Goal: Transaction & Acquisition: Download file/media

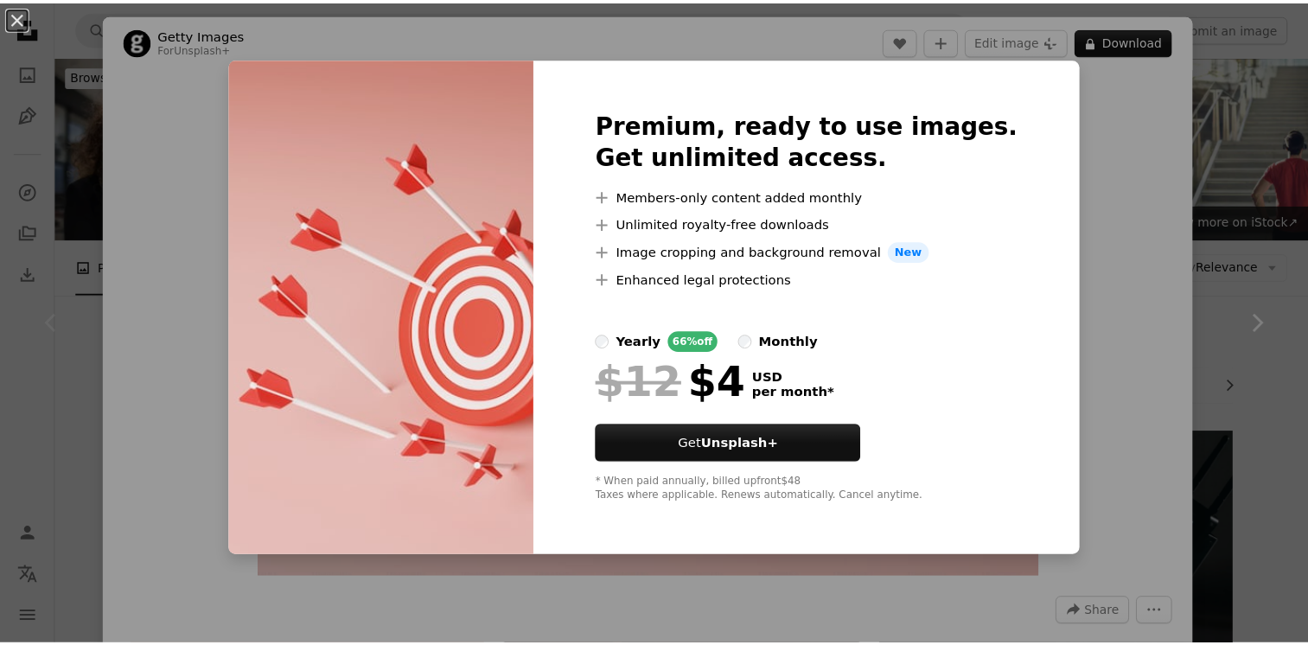
scroll to position [259, 0]
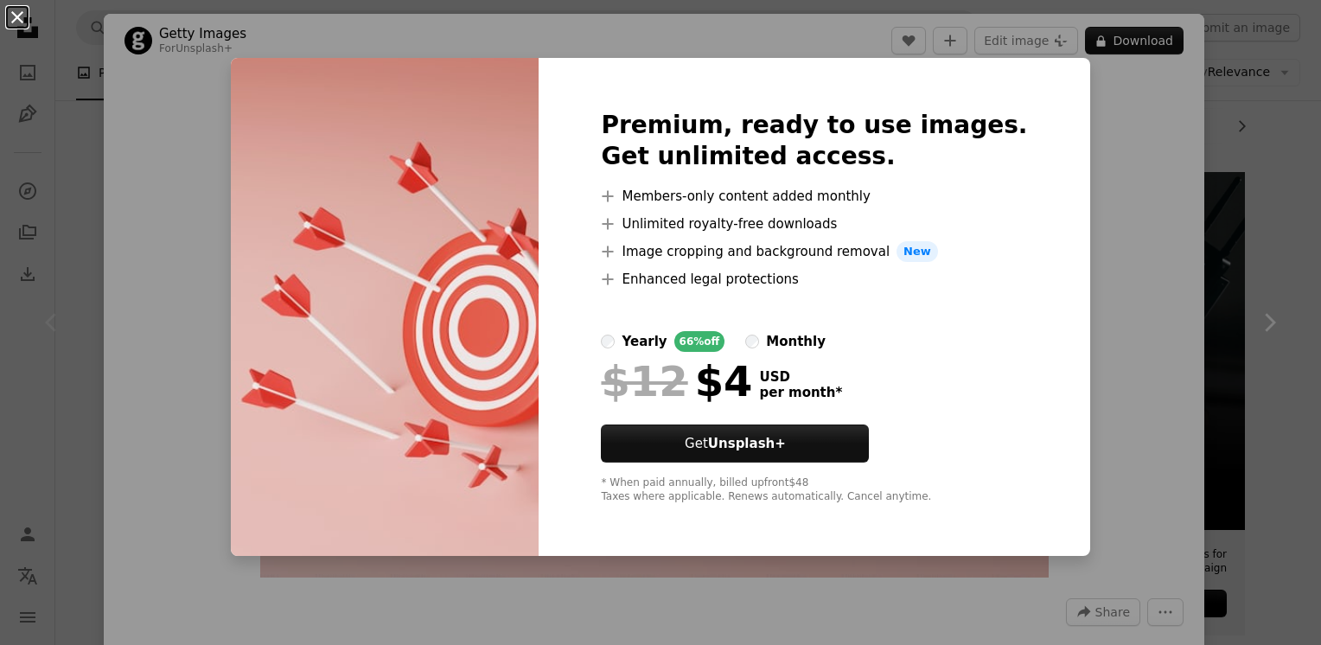
click at [14, 17] on button "An X shape" at bounding box center [17, 17] width 21 height 21
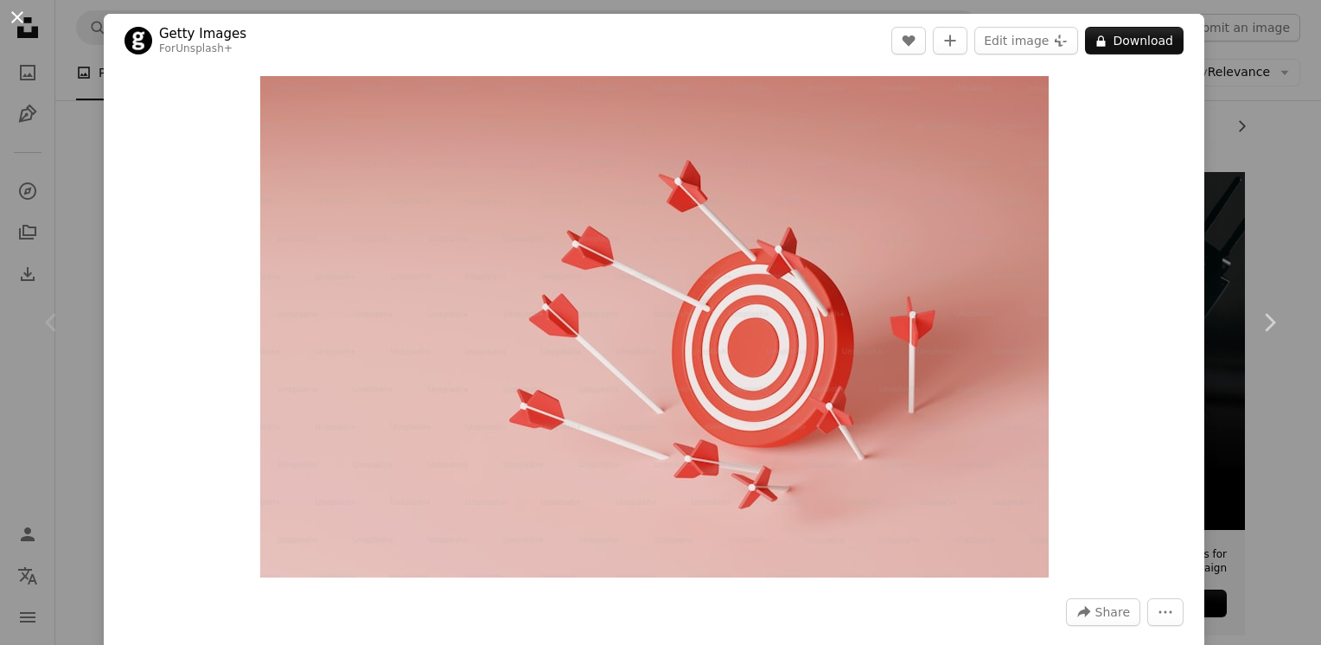
click at [16, 18] on button "An X shape" at bounding box center [17, 17] width 21 height 21
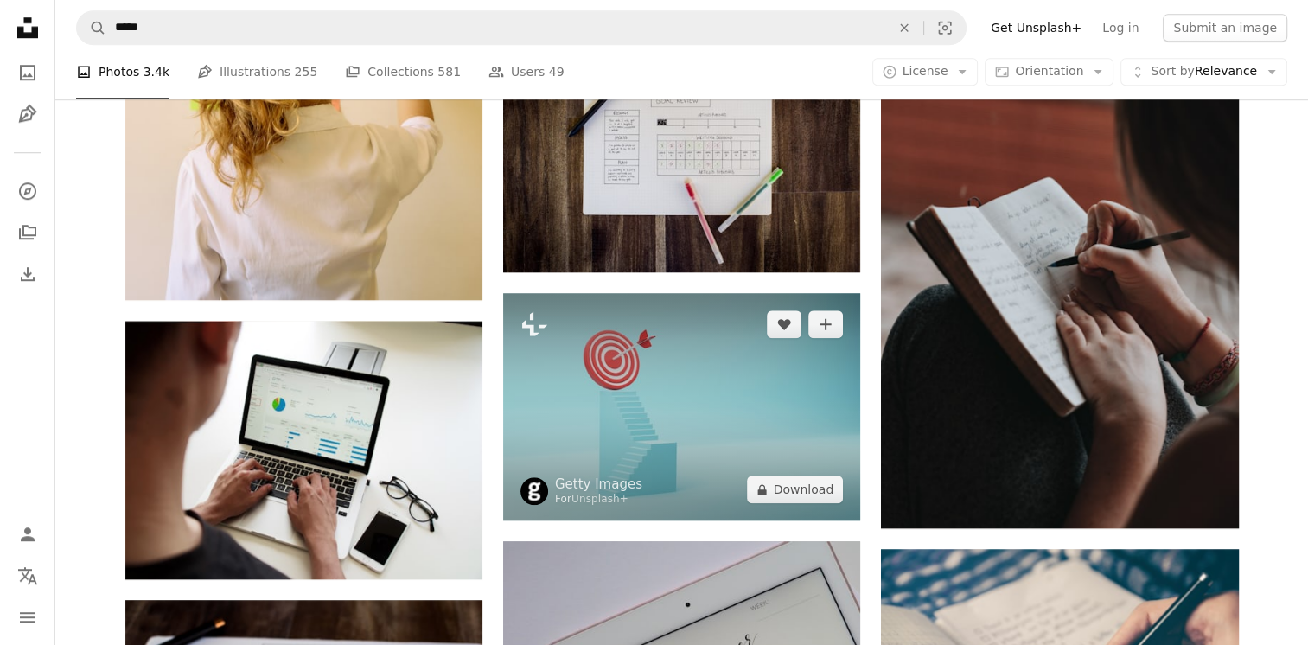
scroll to position [1469, 0]
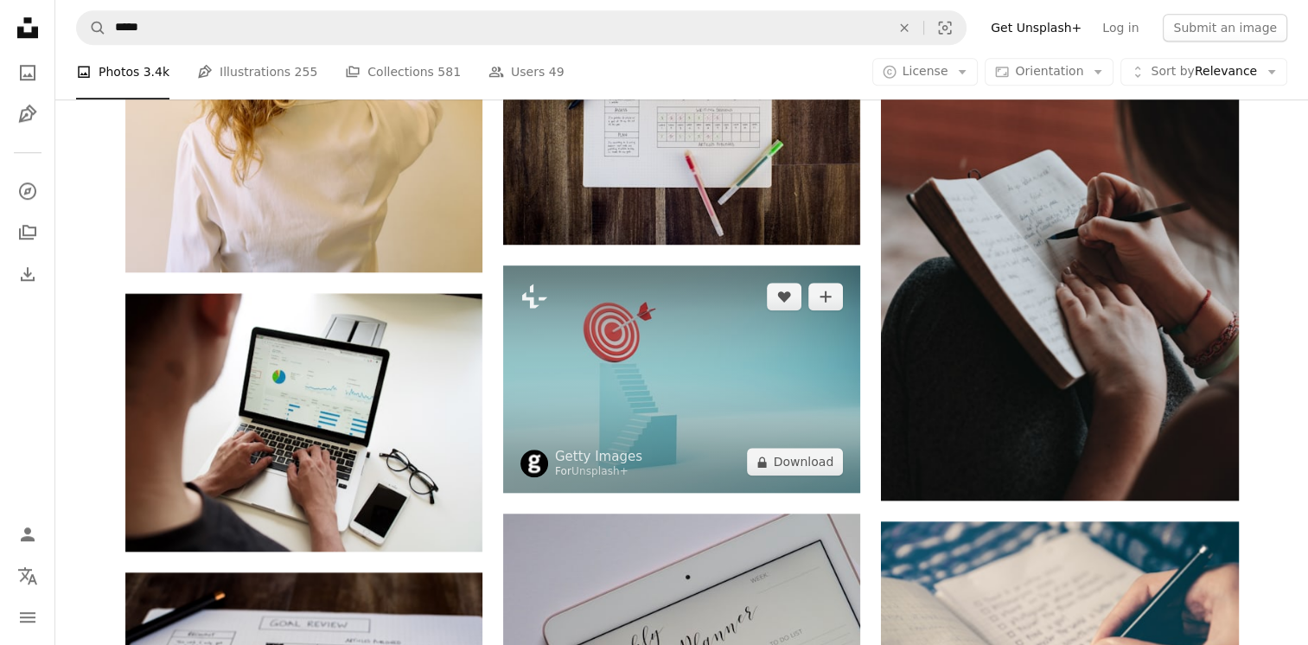
click at [721, 319] on img at bounding box center [681, 378] width 357 height 227
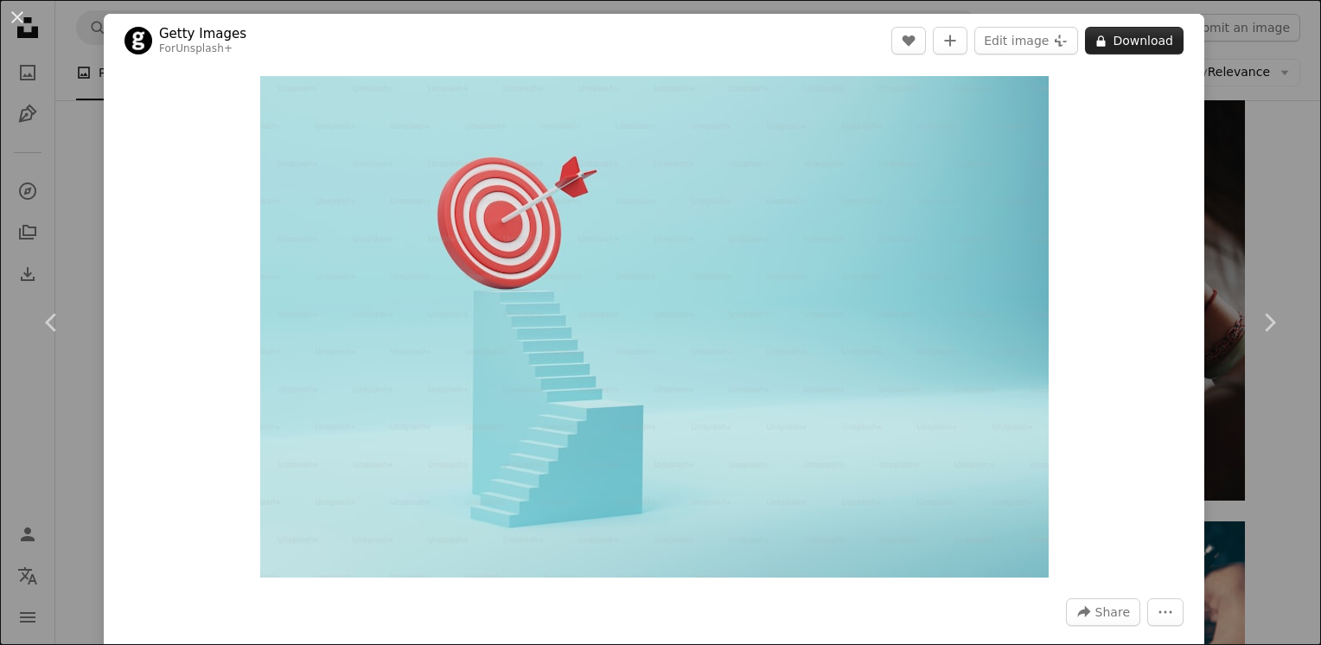
click at [1106, 47] on button "A lock Download" at bounding box center [1134, 41] width 99 height 28
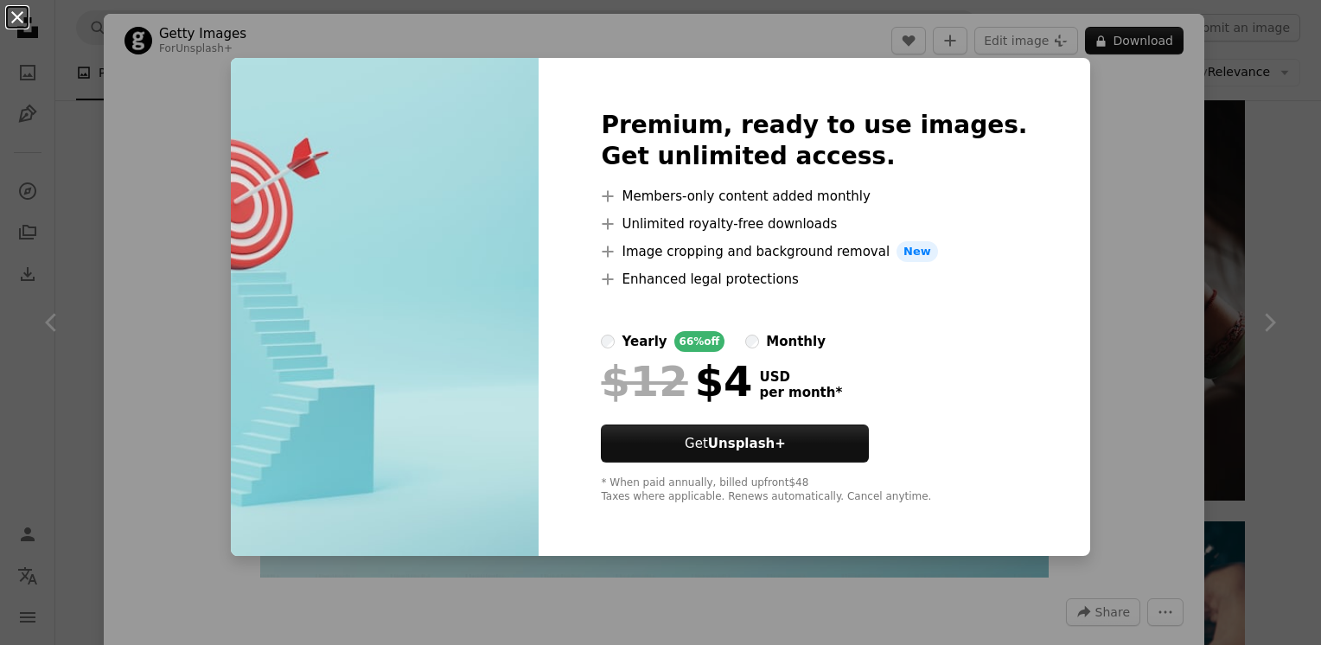
click at [18, 15] on button "An X shape" at bounding box center [17, 17] width 21 height 21
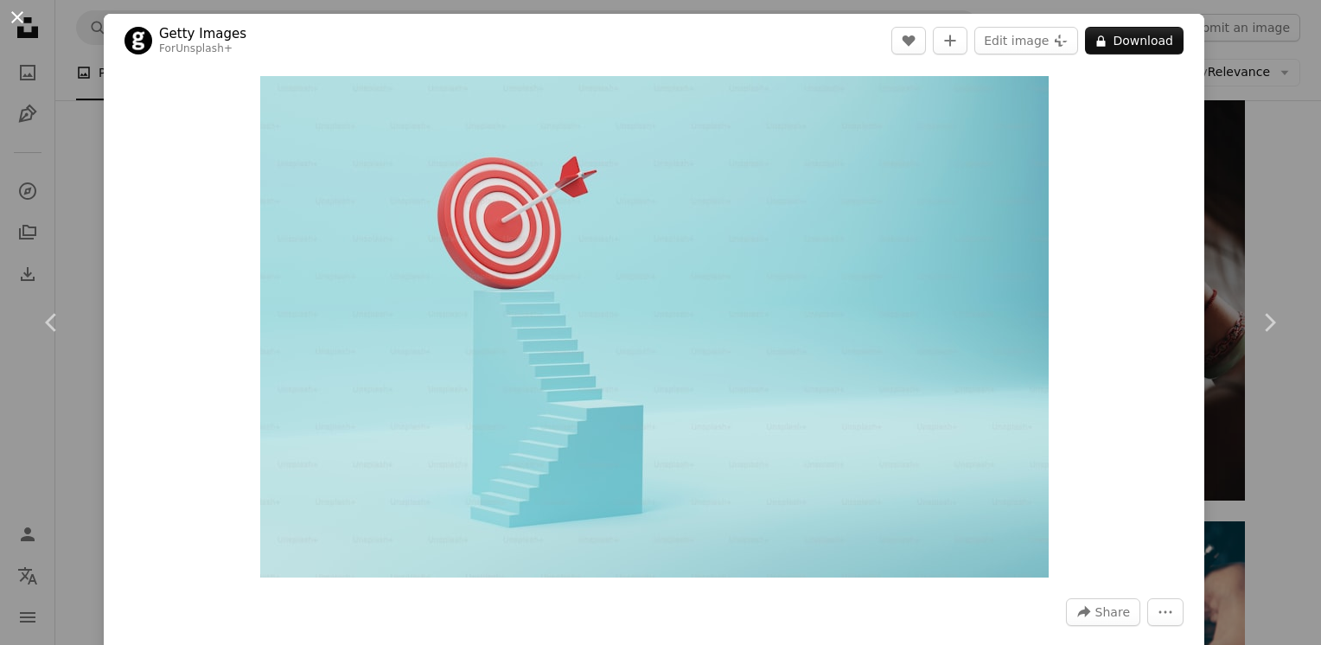
click at [14, 16] on button "An X shape" at bounding box center [17, 17] width 21 height 21
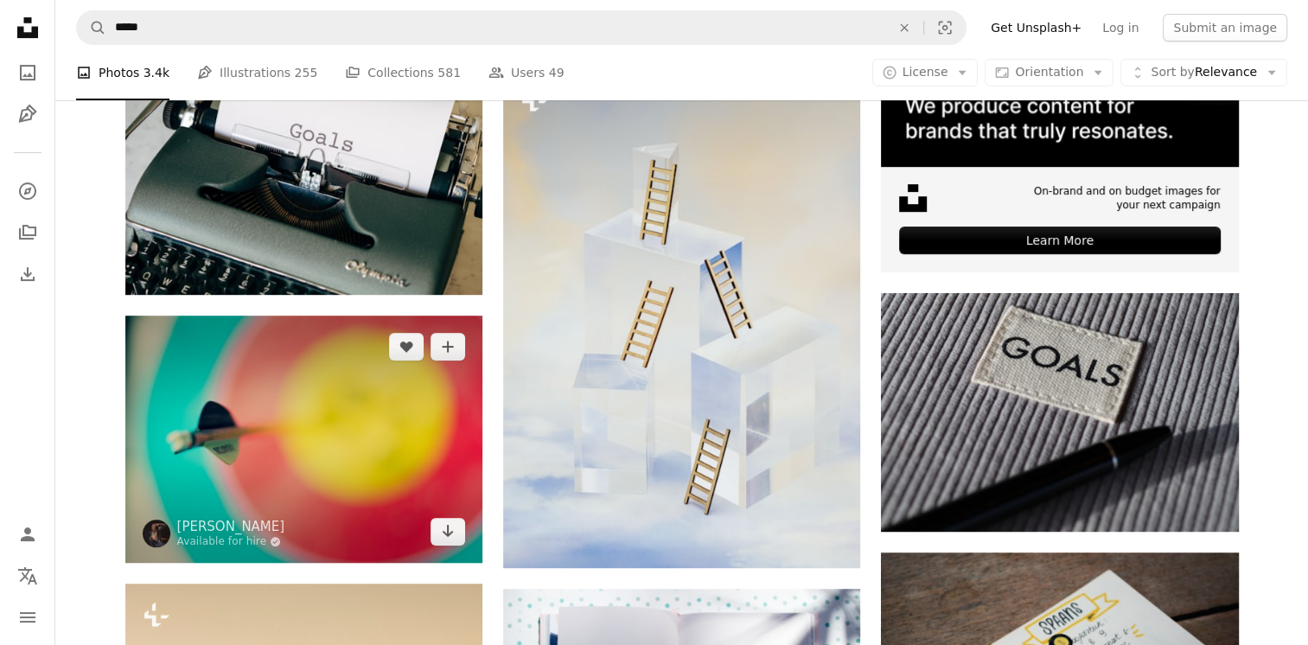
scroll to position [692, 0]
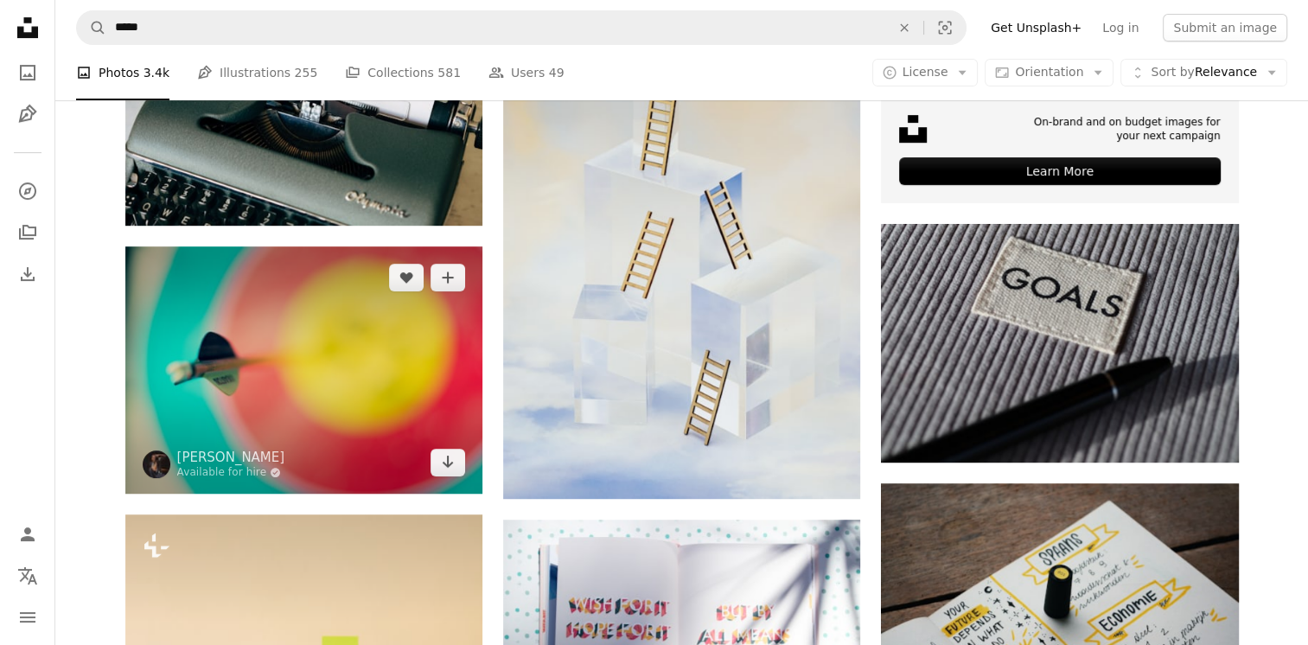
click at [313, 354] on img at bounding box center [303, 369] width 357 height 246
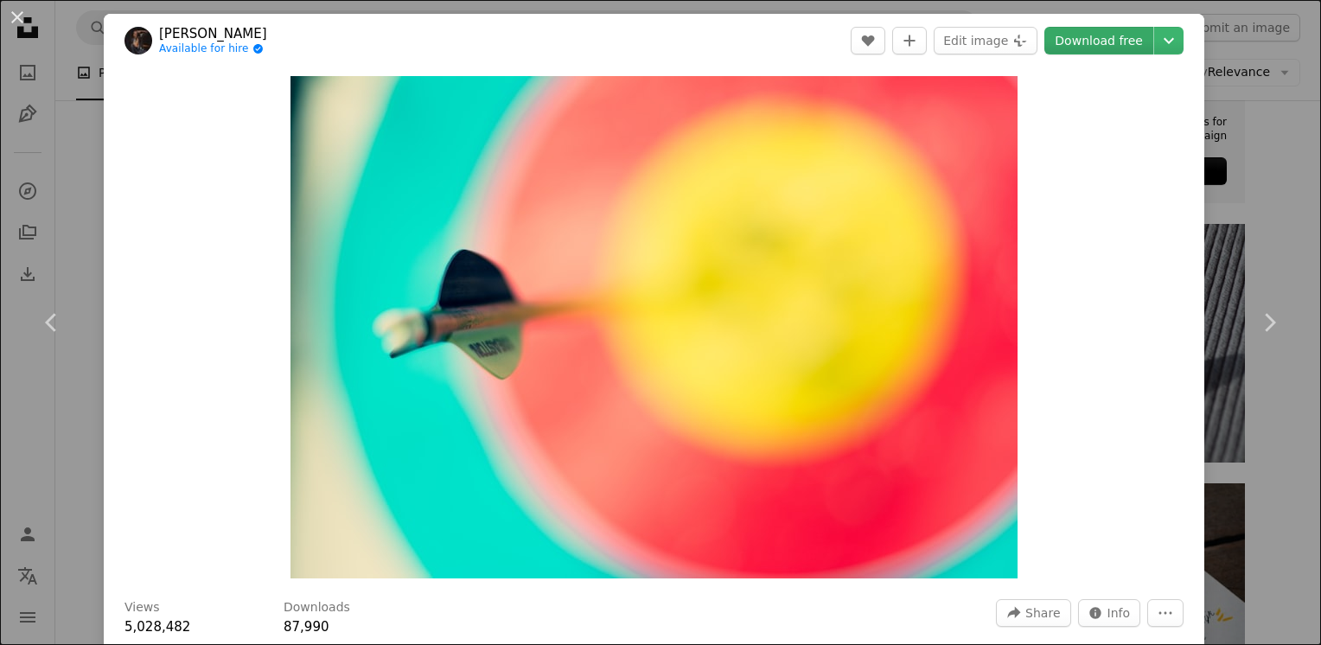
click at [1091, 43] on link "Download free" at bounding box center [1098, 41] width 109 height 28
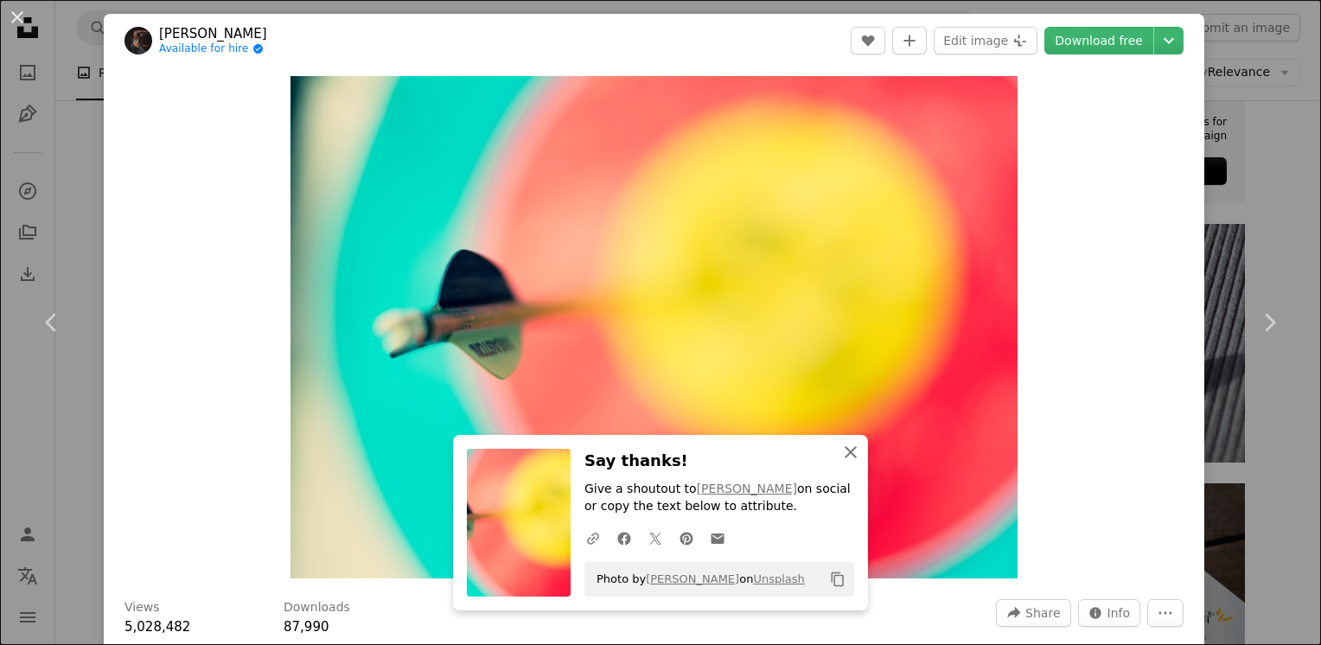
click at [844, 452] on icon "button" at bounding box center [850, 452] width 12 height 12
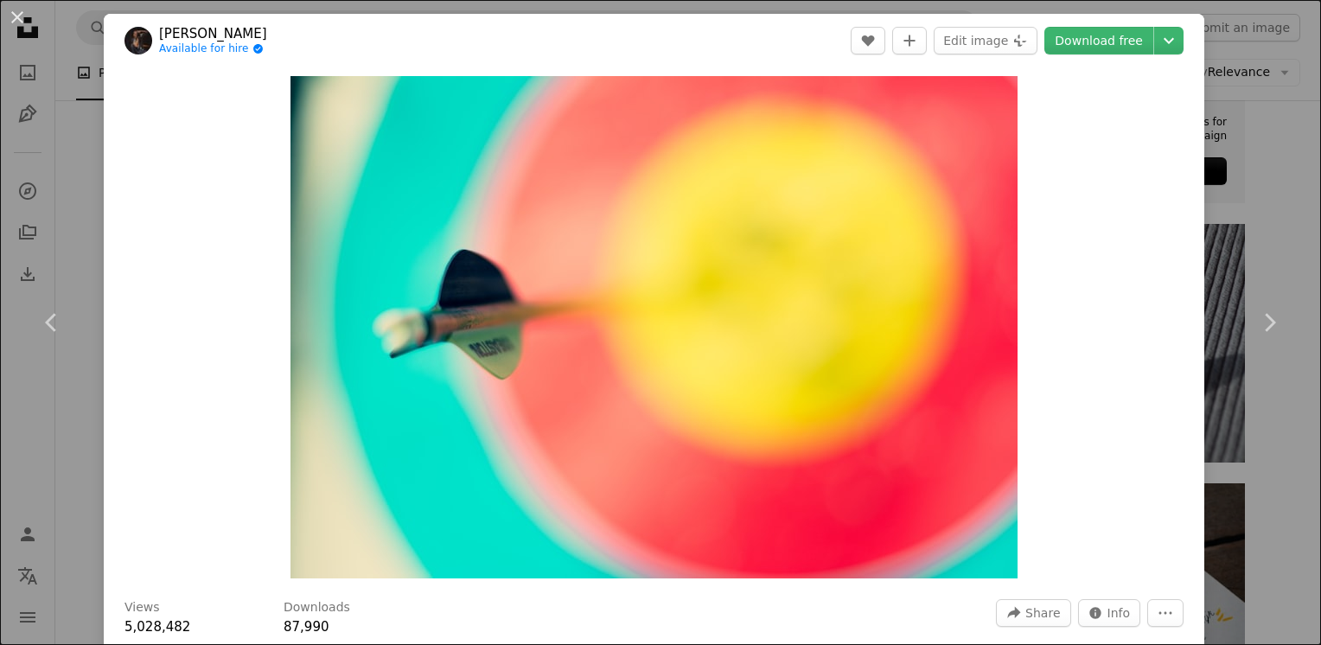
click at [1119, 317] on div "Zoom in" at bounding box center [654, 326] width 1100 height 519
click at [14, 16] on button "An X shape" at bounding box center [17, 17] width 21 height 21
